Goal: Task Accomplishment & Management: Manage account settings

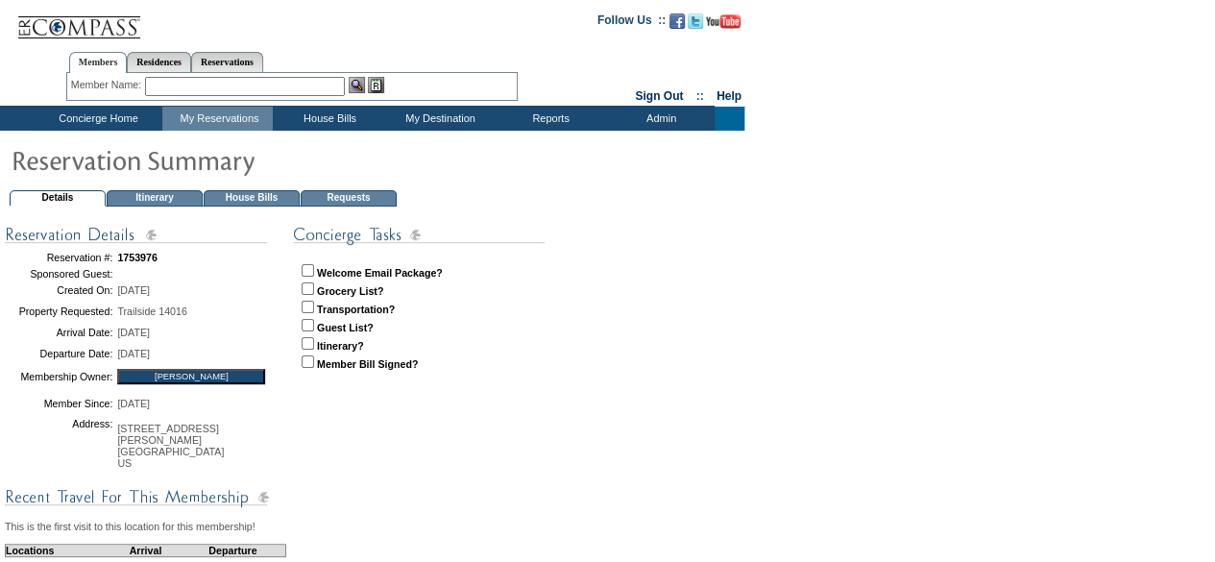
click at [309, 269] on input "checkbox" at bounding box center [308, 270] width 12 height 12
checkbox input "true"
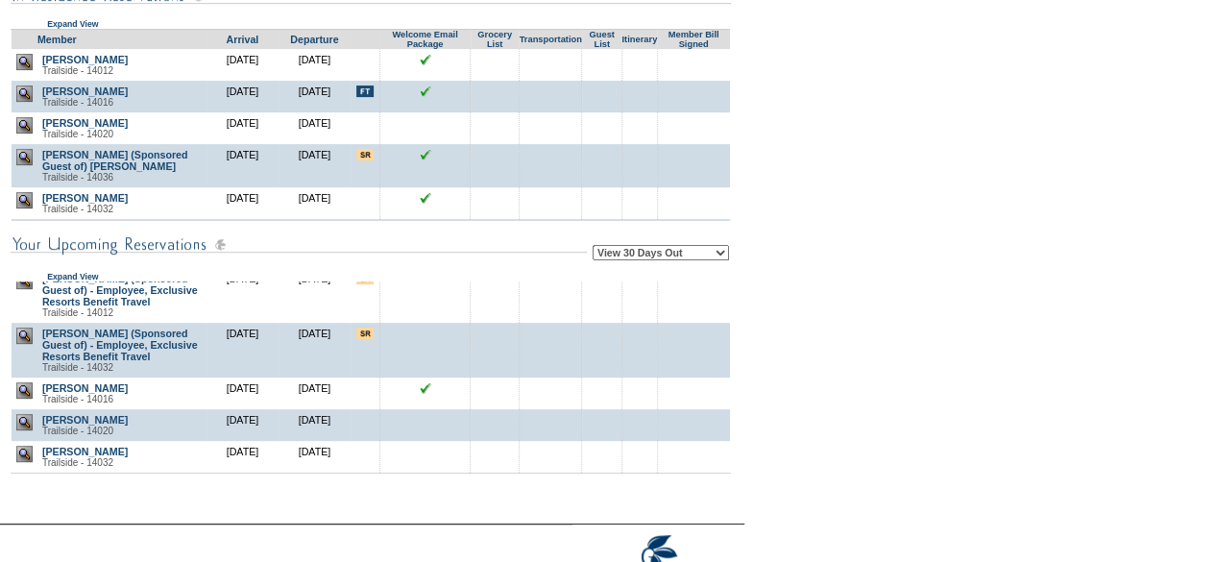
scroll to position [694, 0]
click at [23, 421] on img at bounding box center [24, 422] width 16 height 16
